Goal: Task Accomplishment & Management: Understand process/instructions

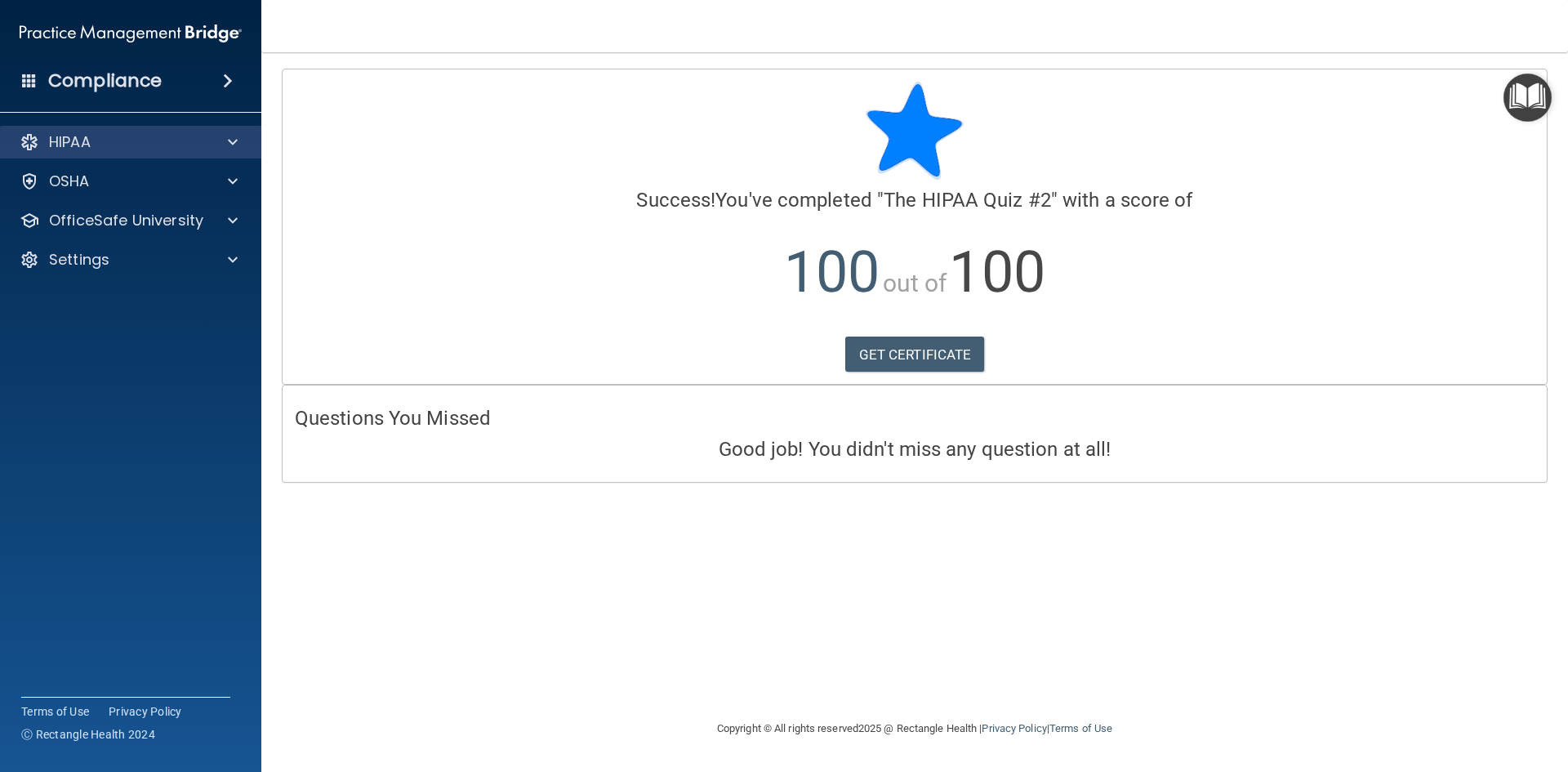
click at [161, 155] on div "HIPAA" at bounding box center [130, 142] width 262 height 33
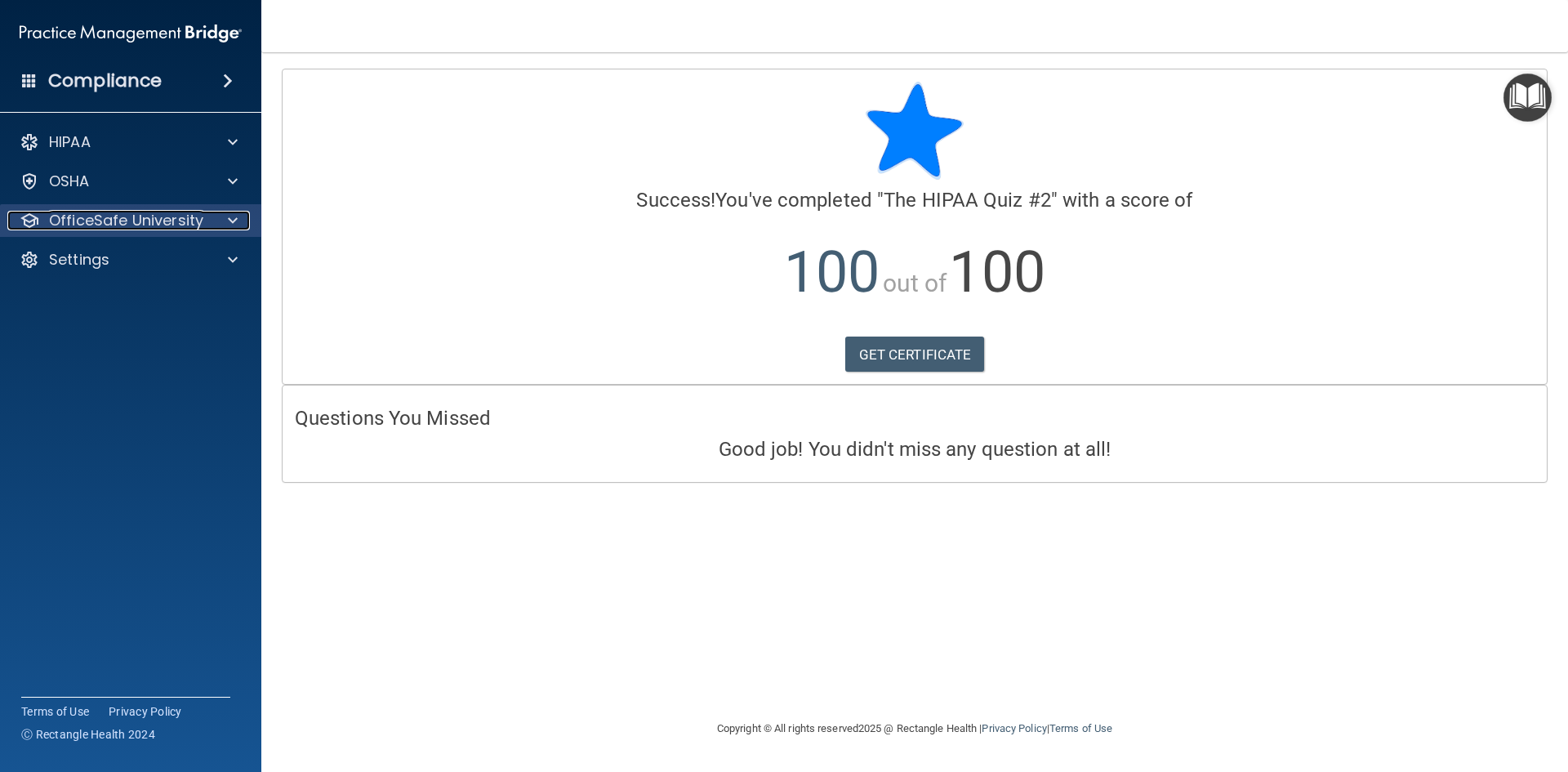
click at [153, 213] on p "OfficeSafe University" at bounding box center [126, 220] width 155 height 20
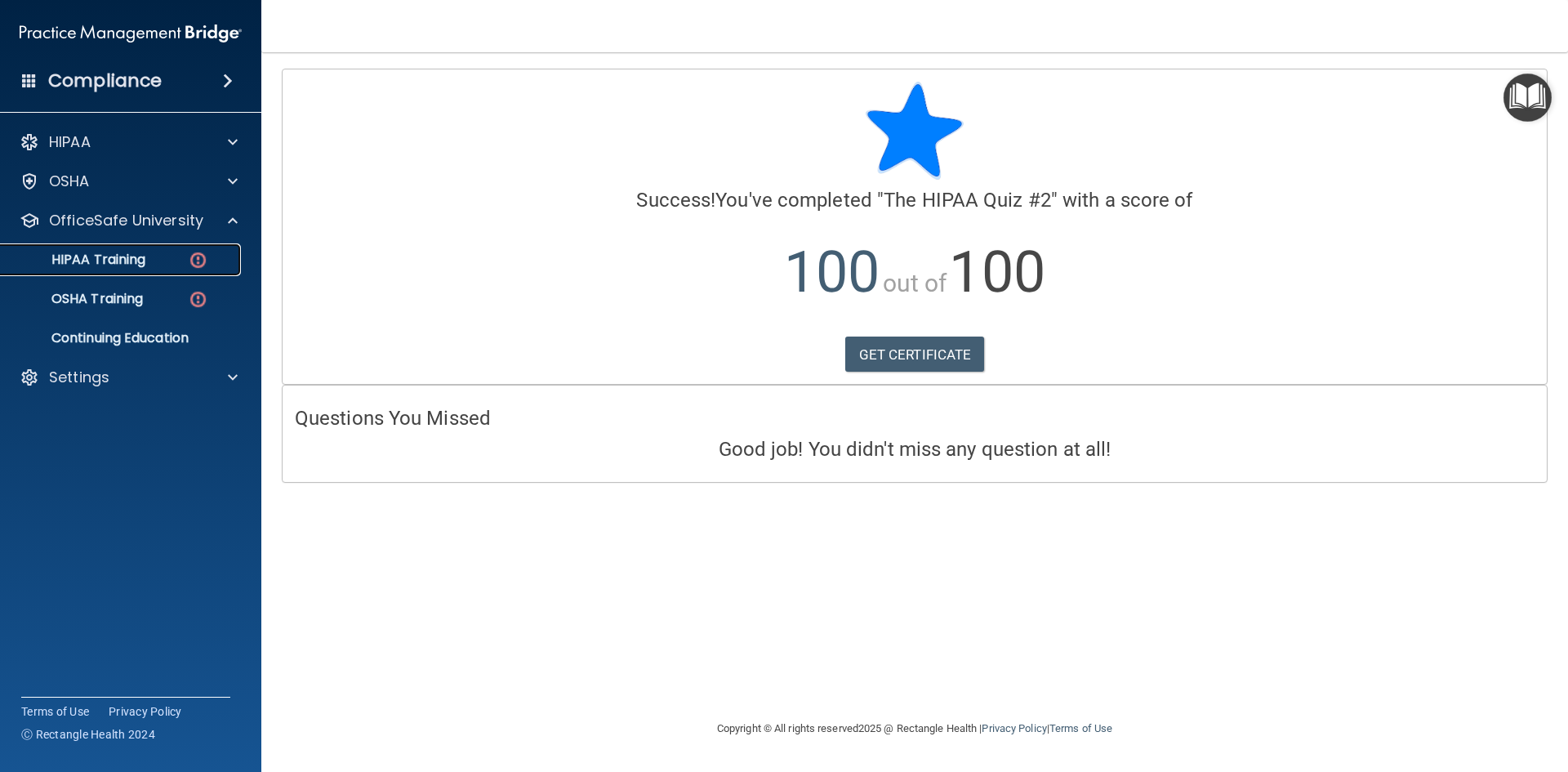
click at [142, 258] on p "HIPAA Training" at bounding box center [78, 259] width 135 height 16
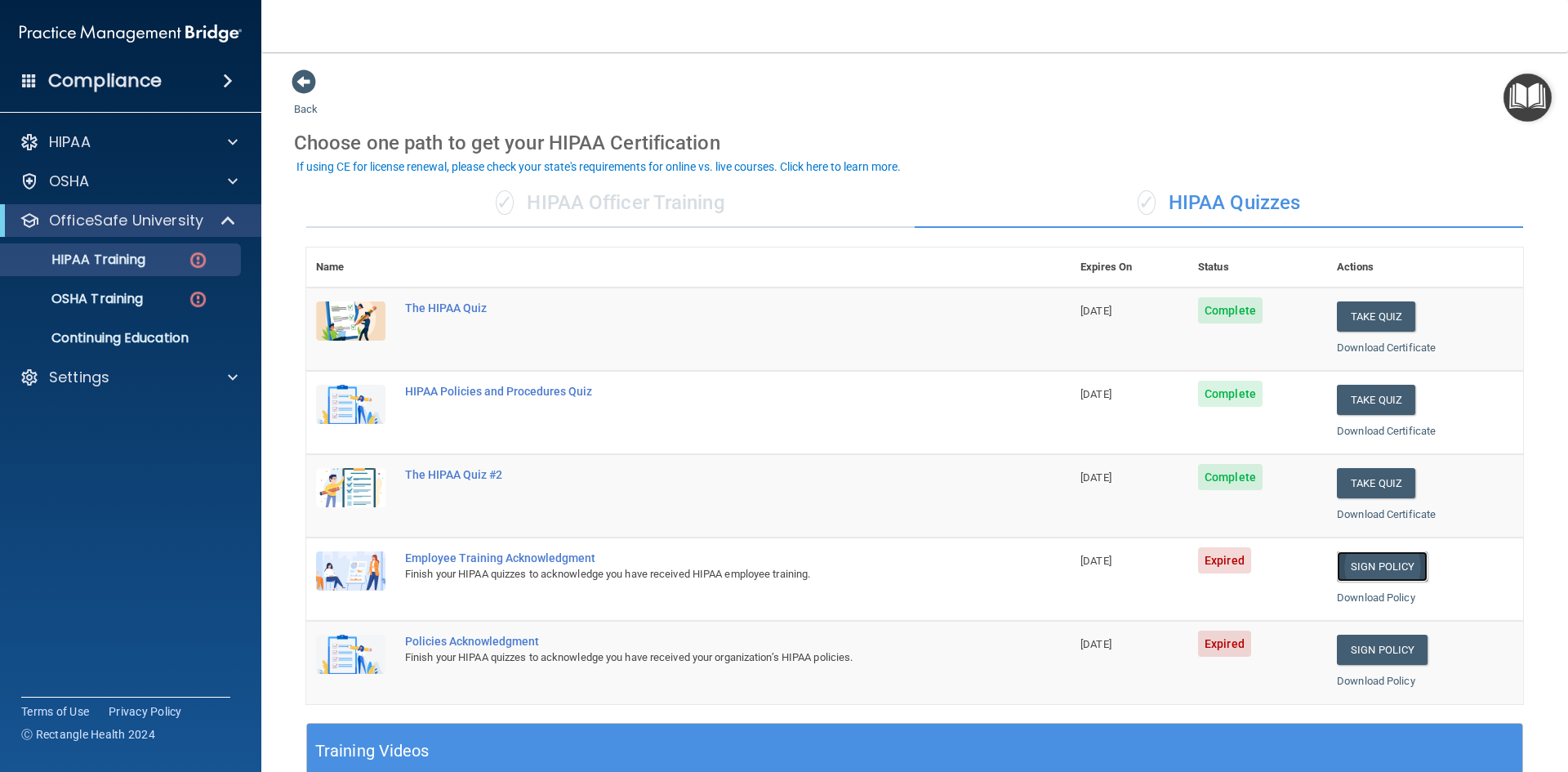
click at [1385, 558] on link "Sign Policy" at bounding box center [1382, 567] width 91 height 30
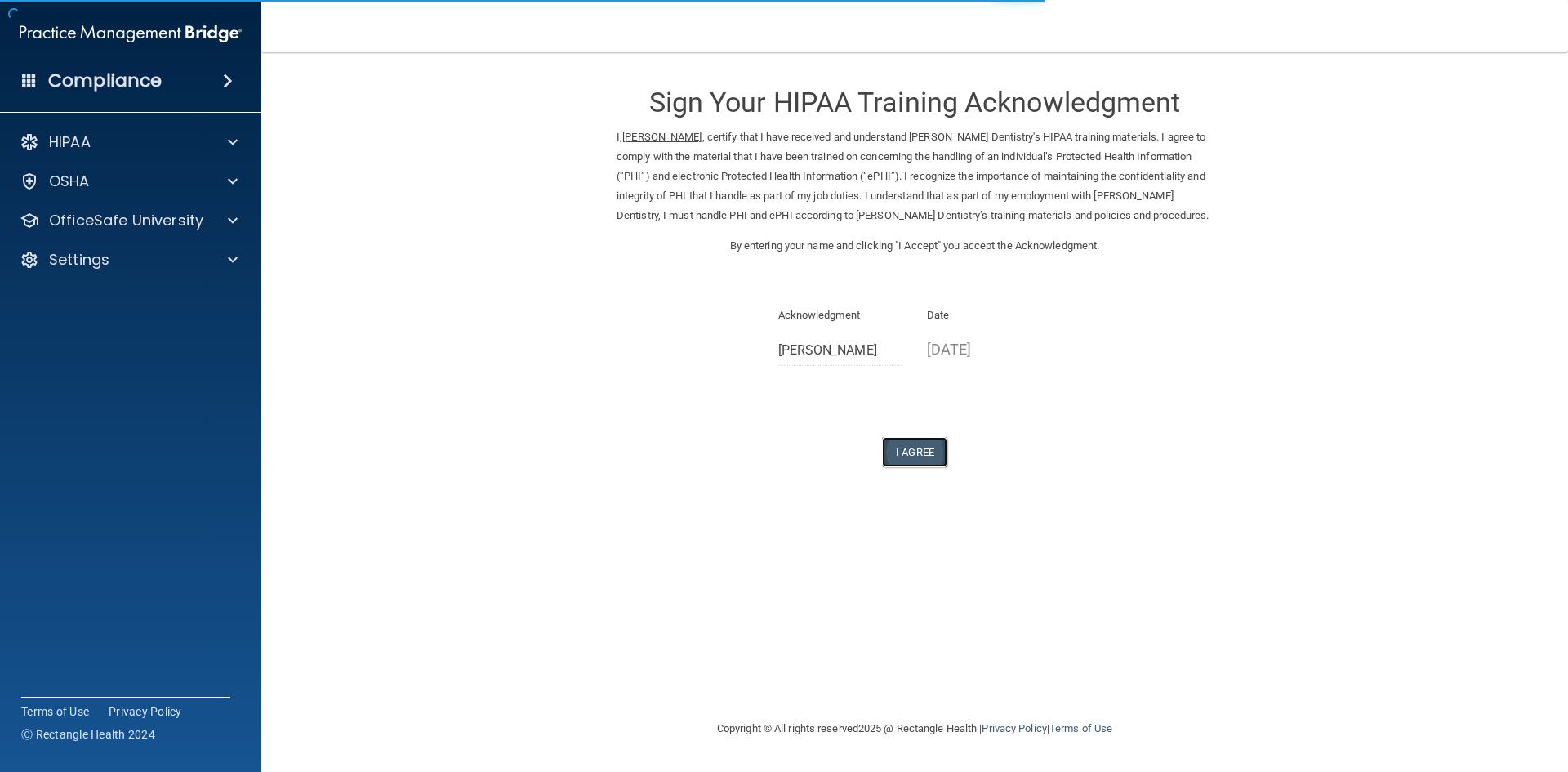
click at [902, 450] on button "I Agree" at bounding box center [915, 452] width 66 height 30
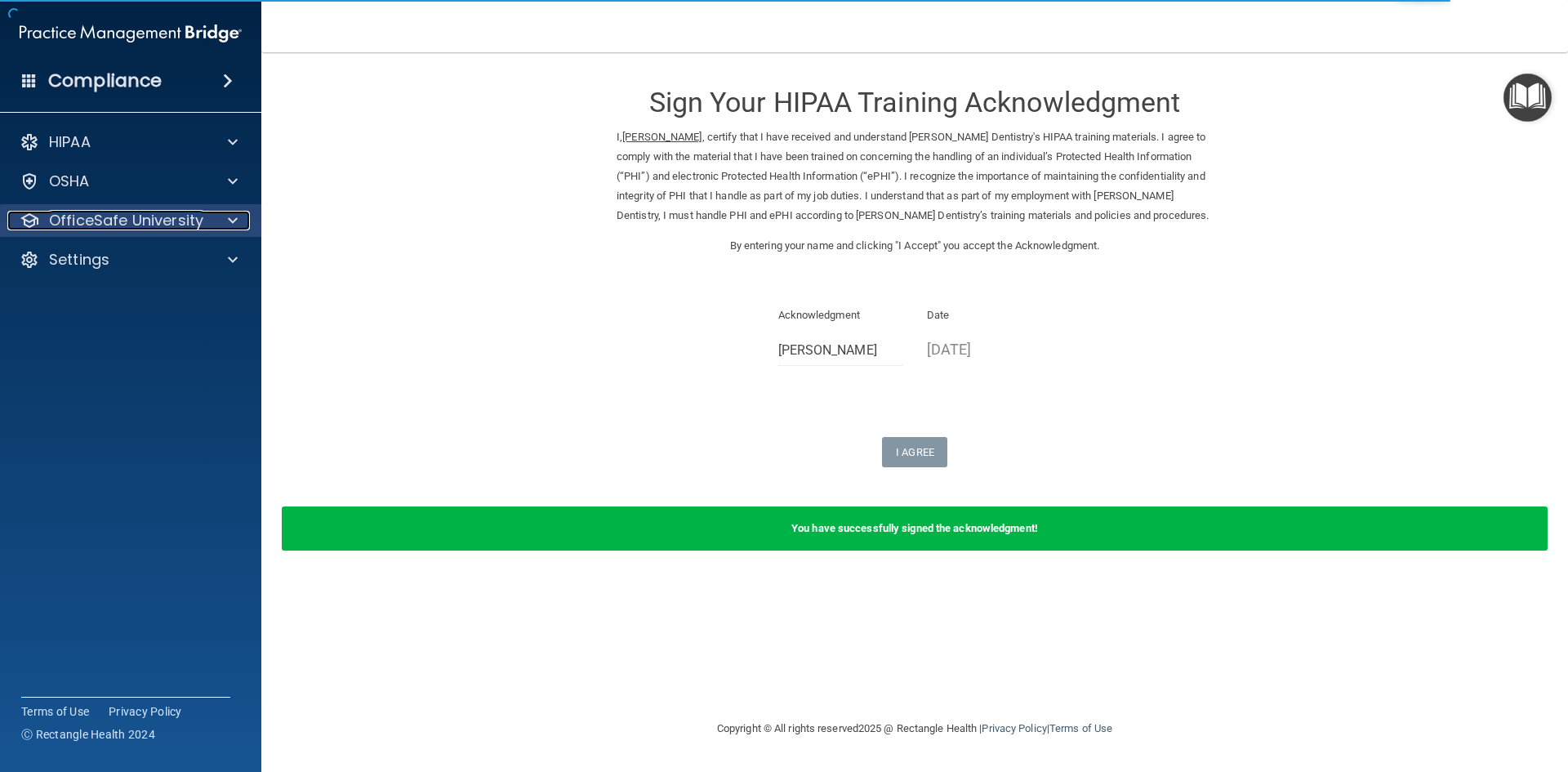
click at [157, 227] on p "OfficeSafe University" at bounding box center [126, 220] width 155 height 20
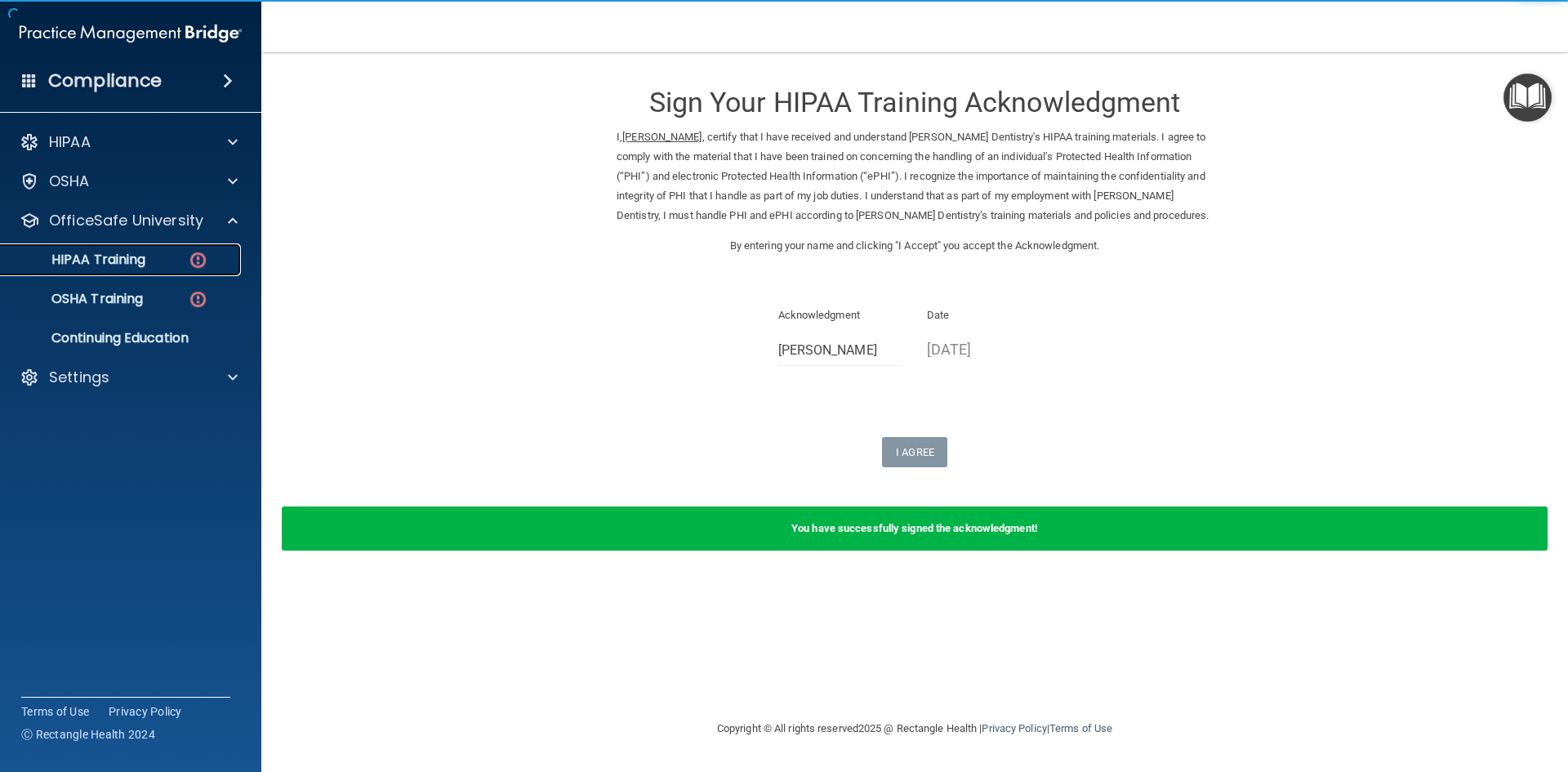
click at [162, 262] on div "HIPAA Training" at bounding box center [122, 259] width 223 height 16
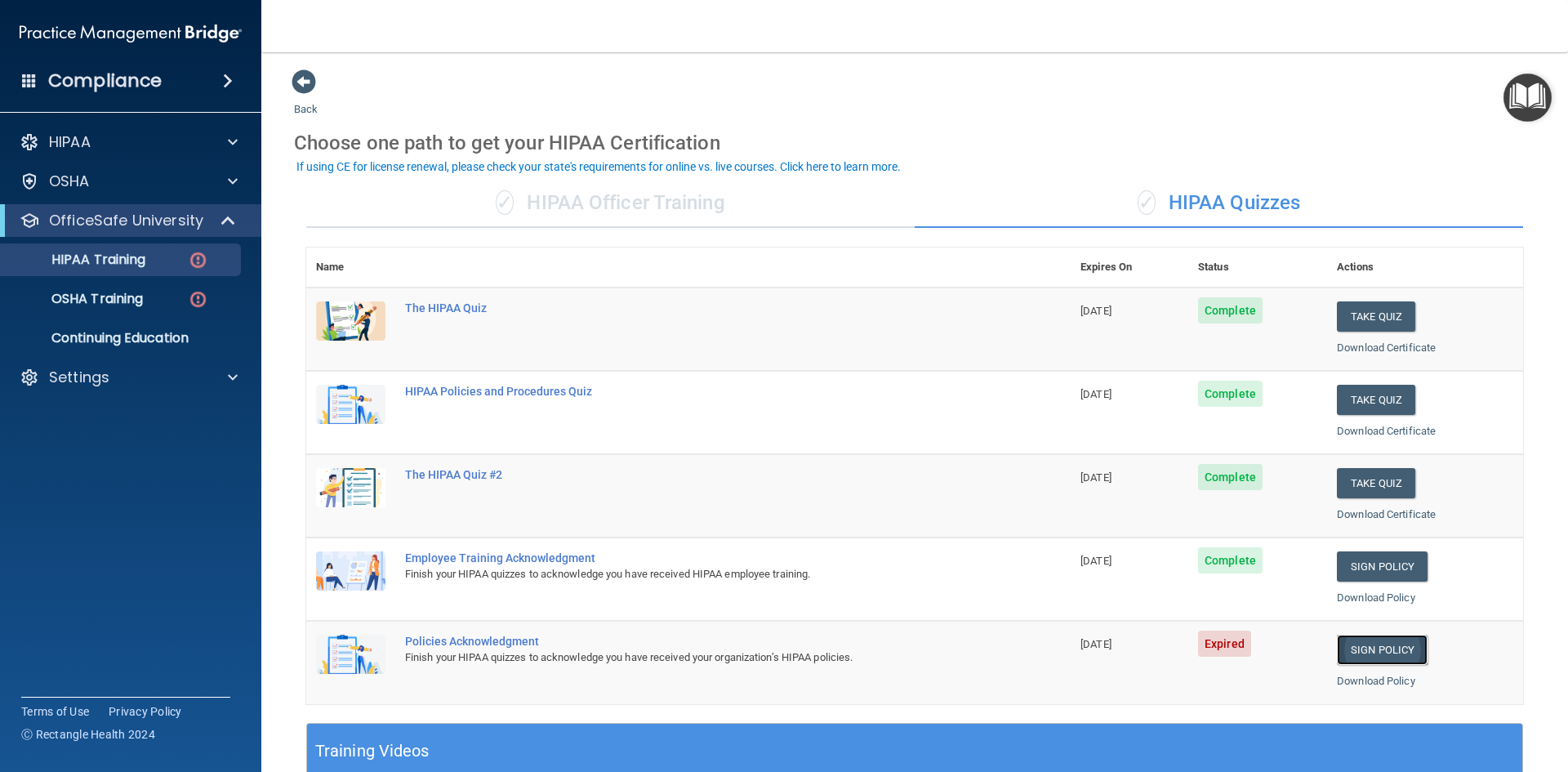
click at [1361, 653] on link "Sign Policy" at bounding box center [1382, 649] width 91 height 30
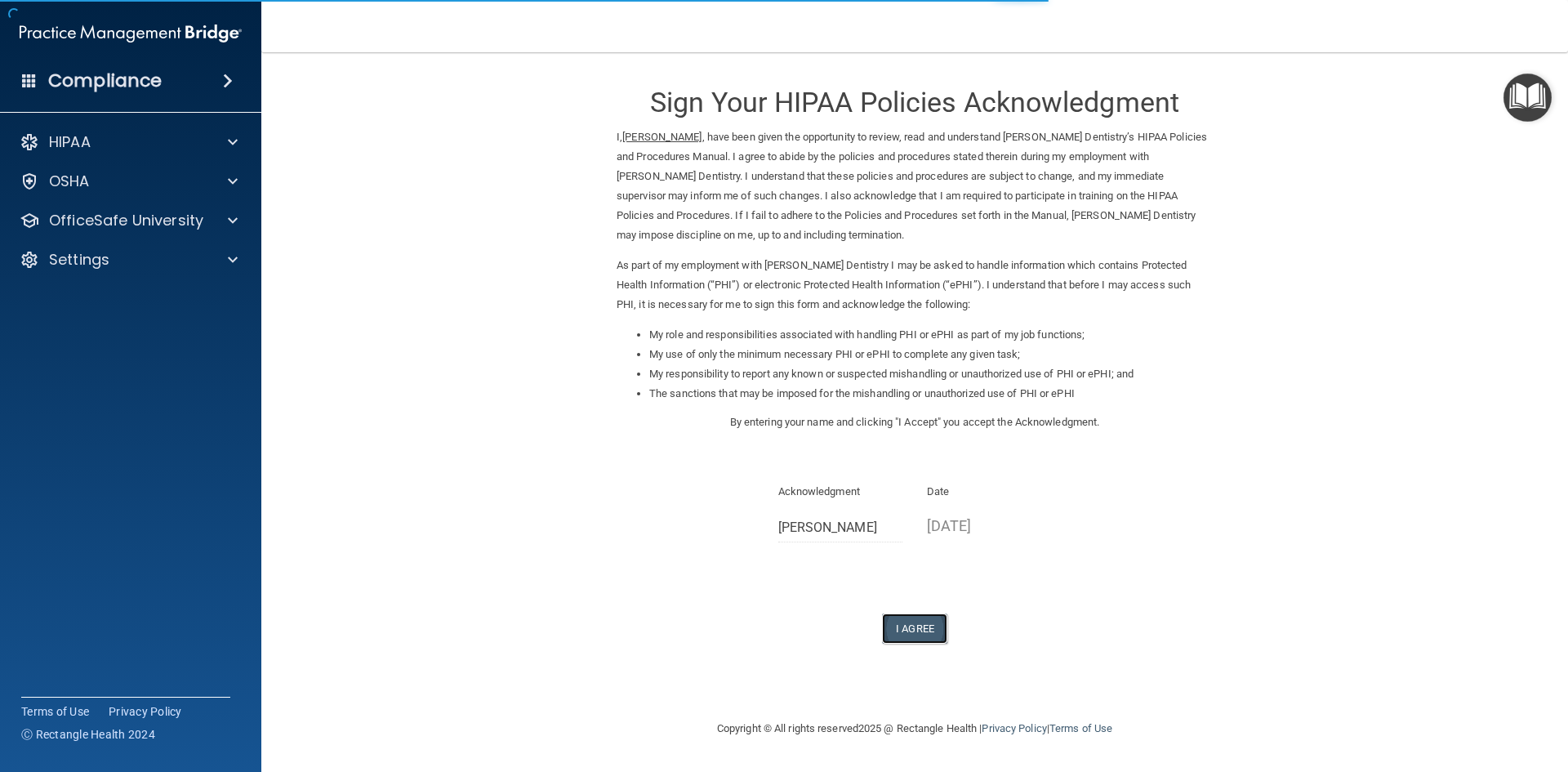
click at [921, 625] on button "I Agree" at bounding box center [915, 628] width 66 height 30
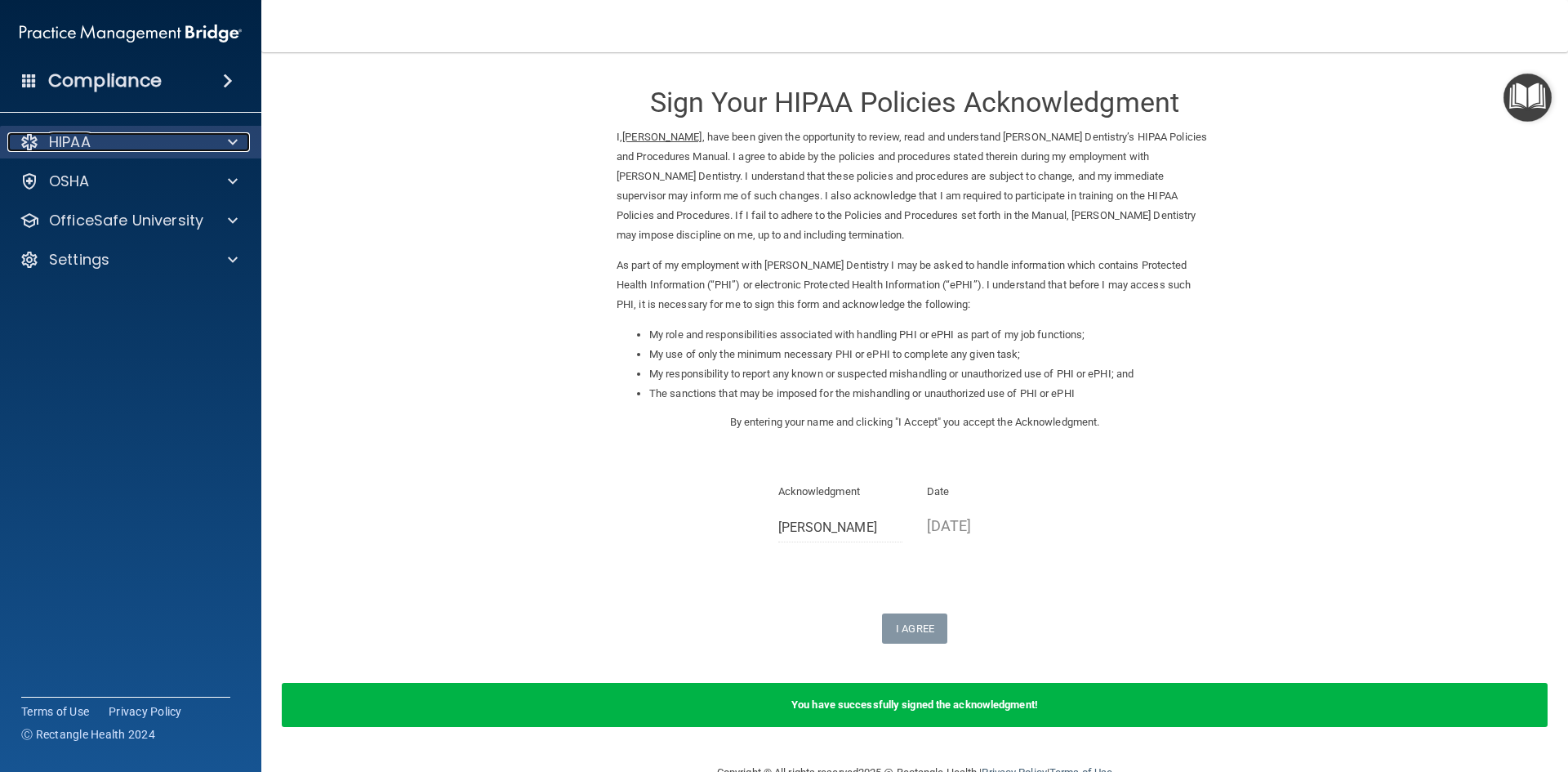
click at [182, 148] on div "HIPAA" at bounding box center [109, 142] width 203 height 20
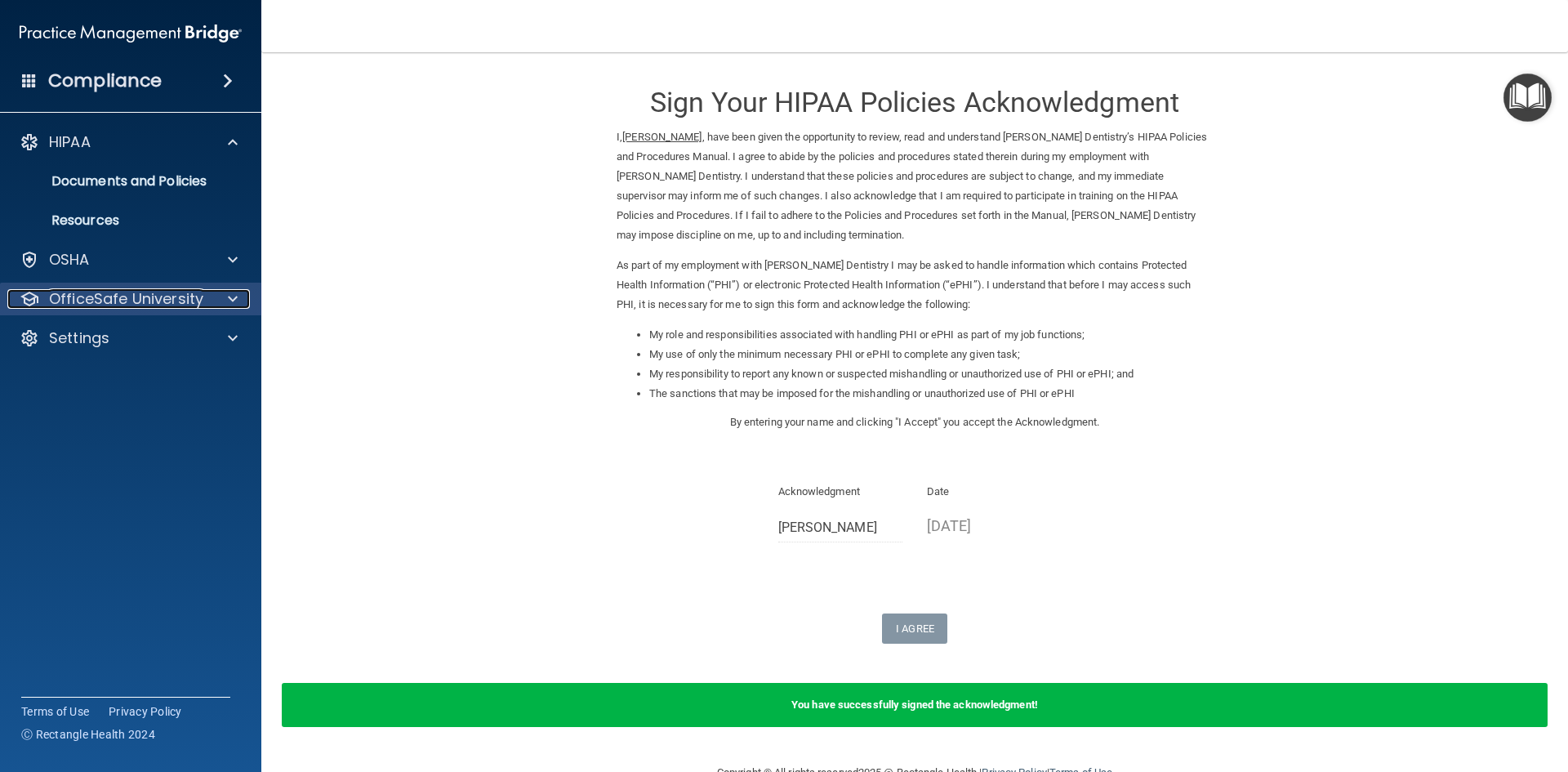
click at [147, 300] on p "OfficeSafe University" at bounding box center [126, 298] width 155 height 20
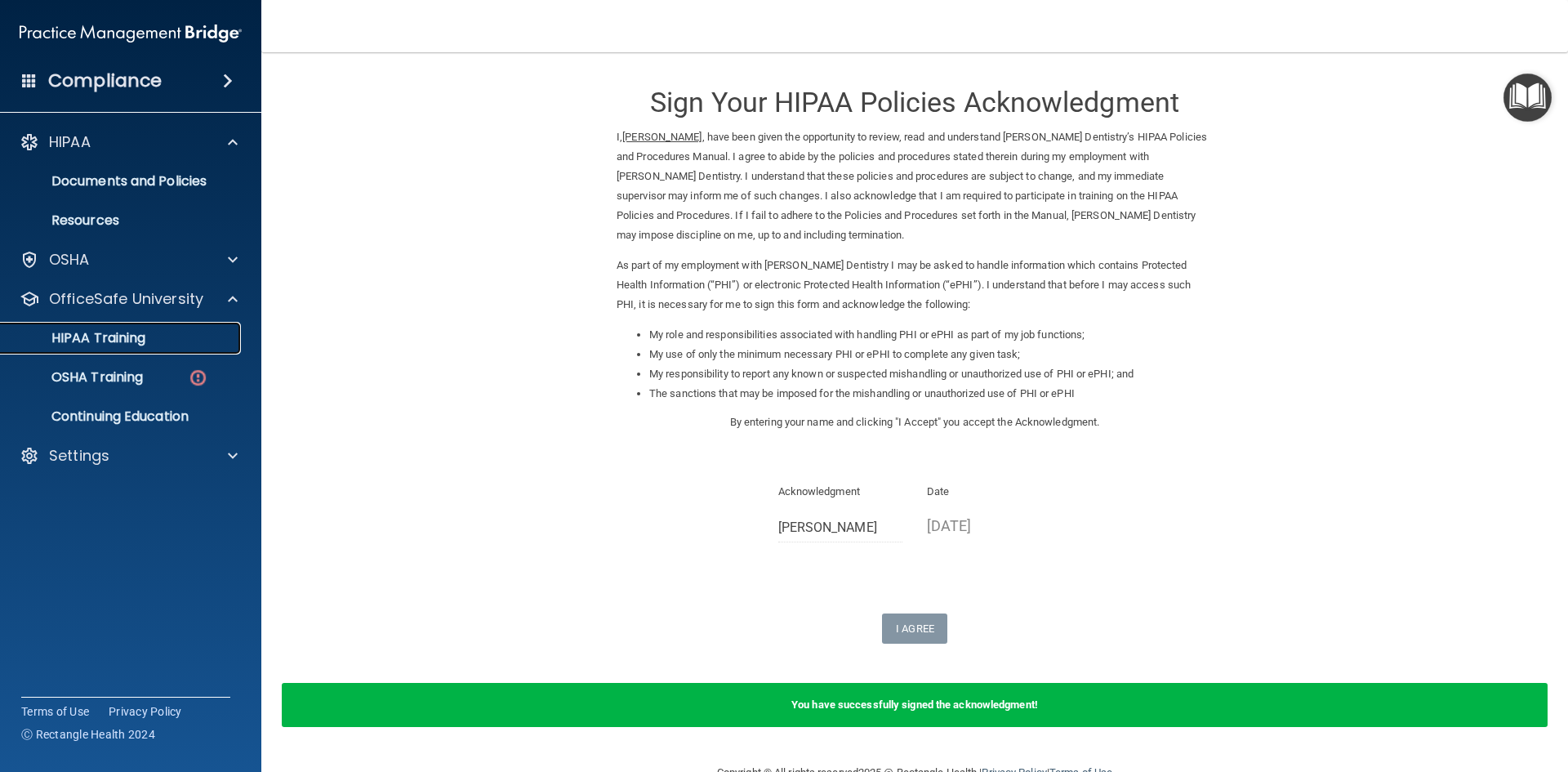
click at [157, 341] on div "HIPAA Training" at bounding box center [122, 338] width 223 height 16
